Goal: Information Seeking & Learning: Find contact information

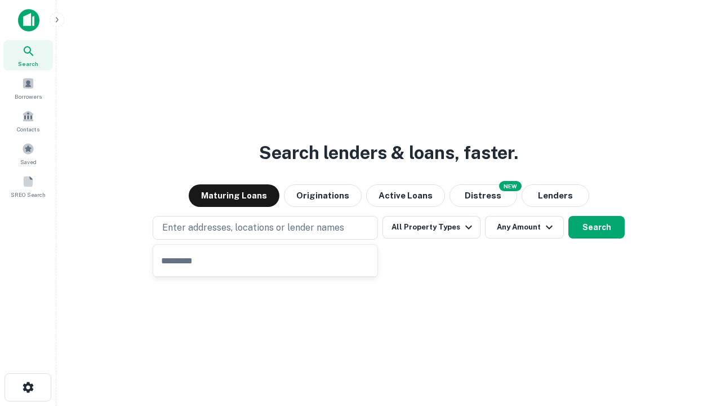
type input "**********"
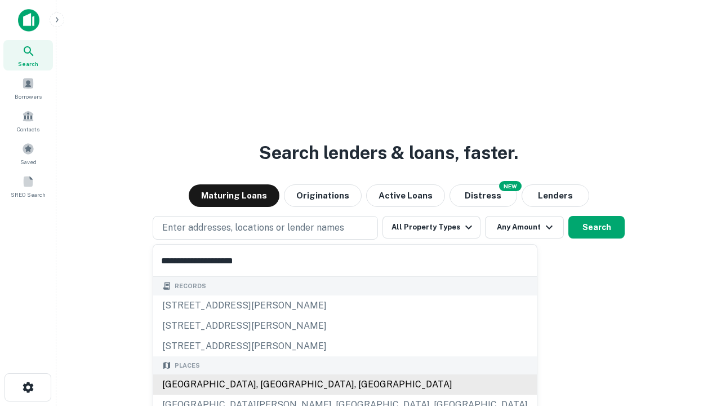
click at [269, 384] on div "Santa Monica, CA, USA" at bounding box center [345, 384] width 384 height 20
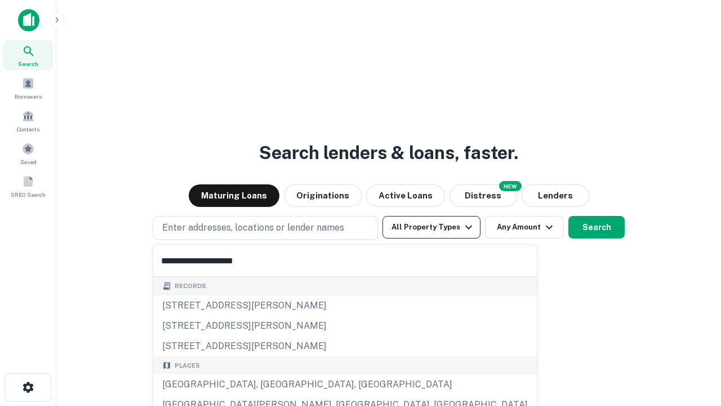
click at [431, 227] on button "All Property Types" at bounding box center [431, 227] width 98 height 23
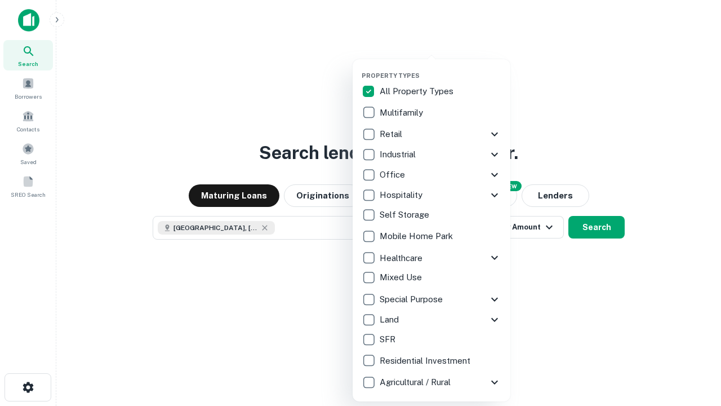
click at [440, 68] on button "button" at bounding box center [441, 68] width 158 height 1
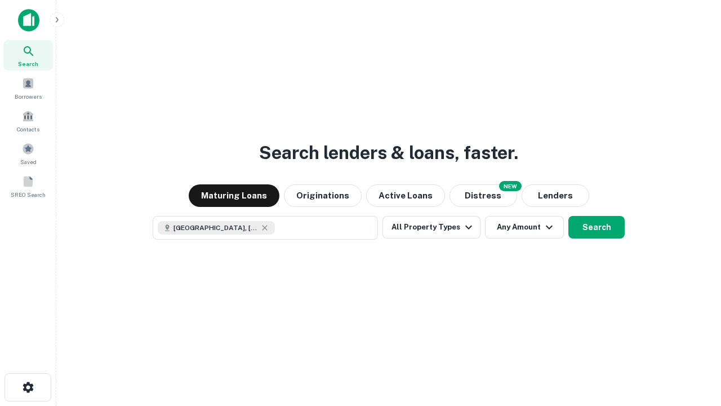
scroll to position [18, 0]
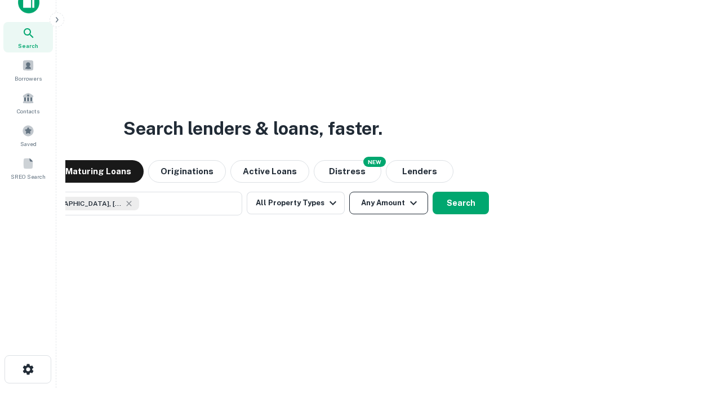
click at [349, 191] on button "Any Amount" at bounding box center [388, 202] width 79 height 23
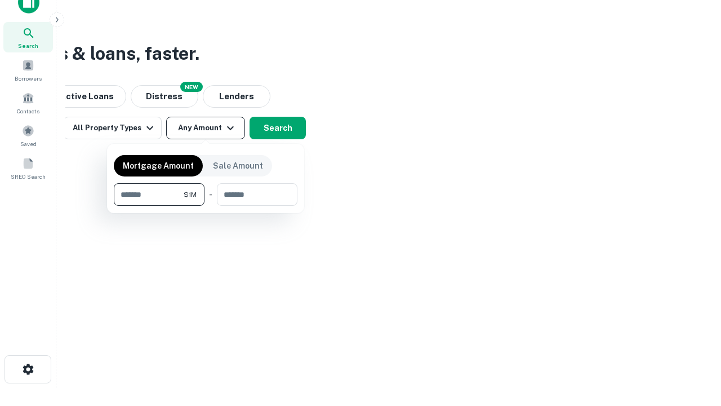
type input "*******"
click at [206, 206] on button "button" at bounding box center [206, 206] width 184 height 1
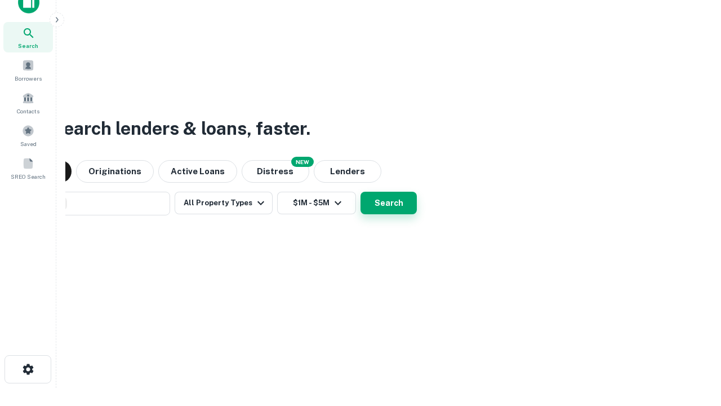
click at [360, 191] on button "Search" at bounding box center [388, 202] width 56 height 23
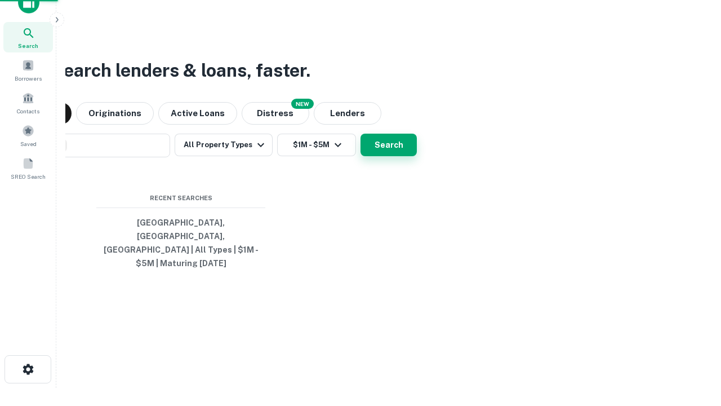
scroll to position [37, 319]
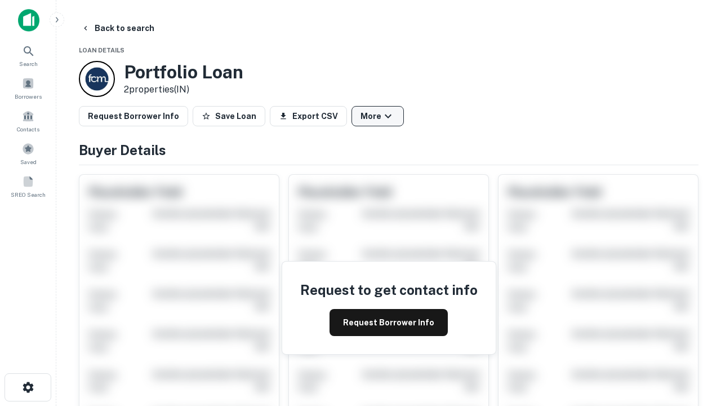
click at [377, 116] on button "More" at bounding box center [377, 116] width 52 height 20
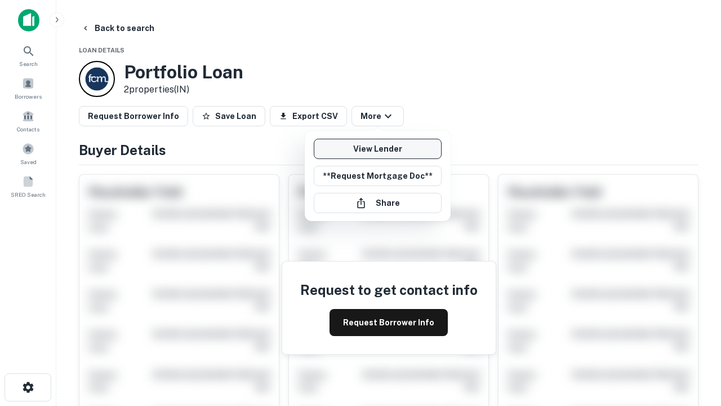
click at [377, 149] on link "View Lender" at bounding box center [378, 149] width 128 height 20
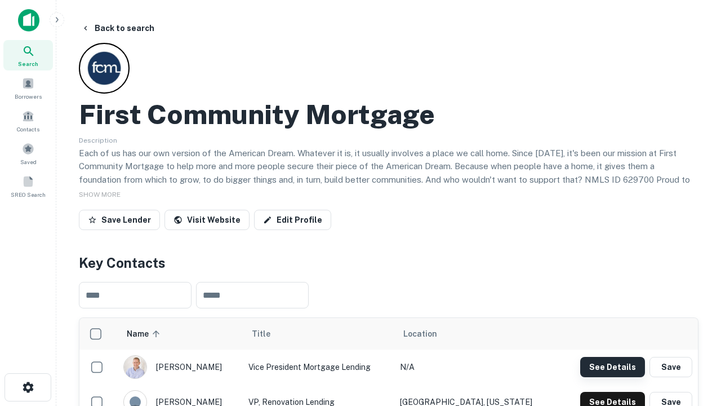
click at [612, 366] on button "See Details" at bounding box center [612, 367] width 65 height 20
click at [28, 387] on icon "button" at bounding box center [28, 387] width 14 height 14
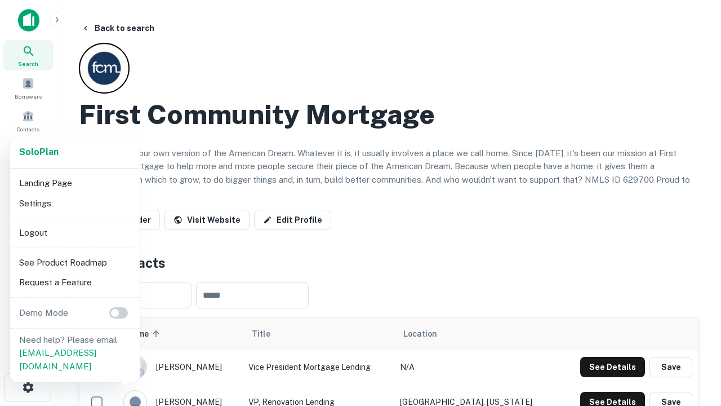
click at [74, 232] on li "Logout" at bounding box center [75, 232] width 121 height 20
